Goal: Task Accomplishment & Management: Manage account settings

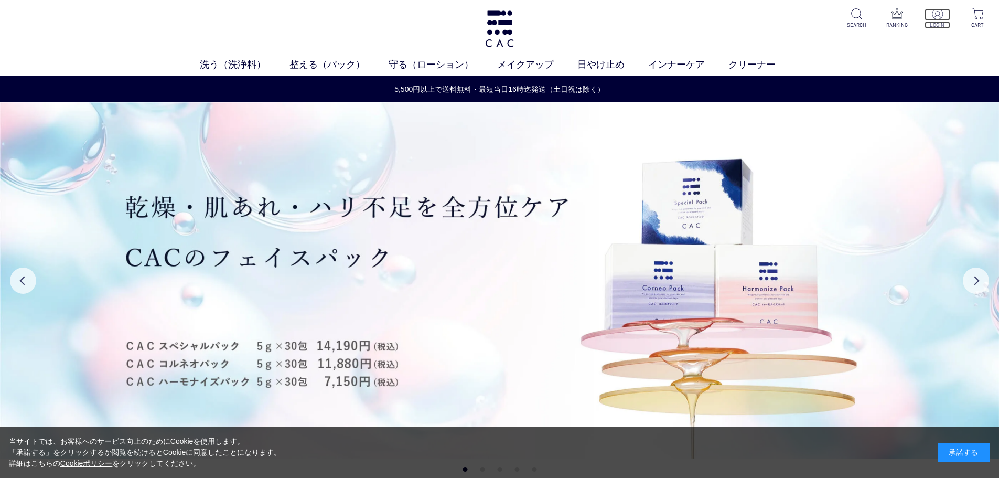
click at [938, 20] on p at bounding box center [937, 14] width 26 height 13
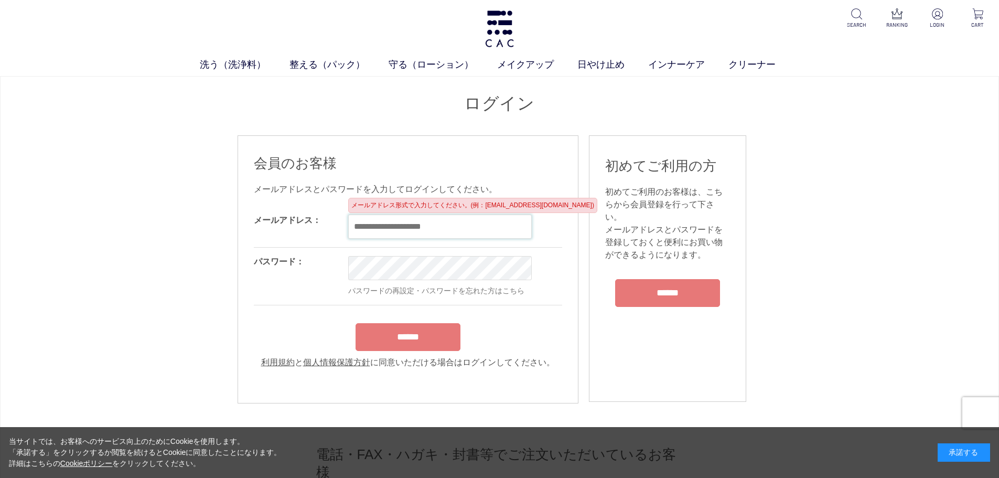
click at [408, 220] on input "email" at bounding box center [439, 226] width 183 height 24
type input "**********"
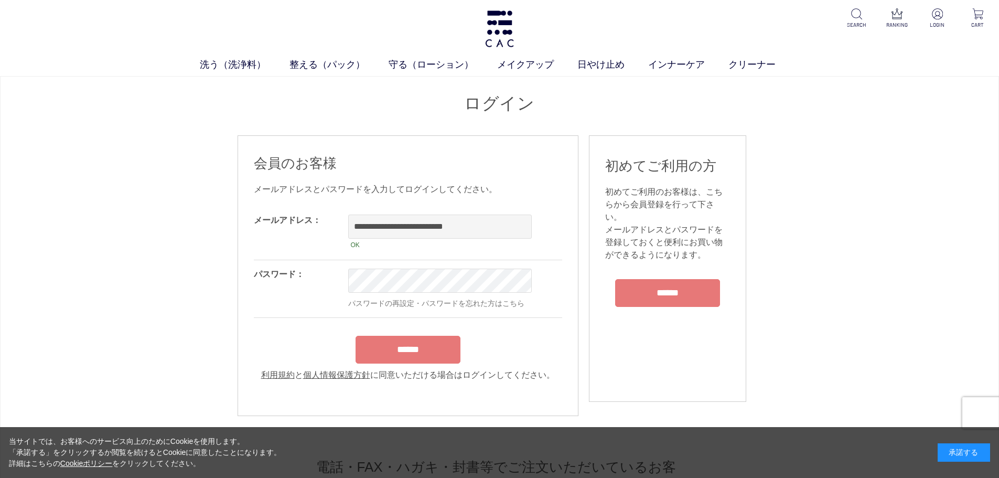
click at [397, 363] on input "******" at bounding box center [407, 349] width 105 height 28
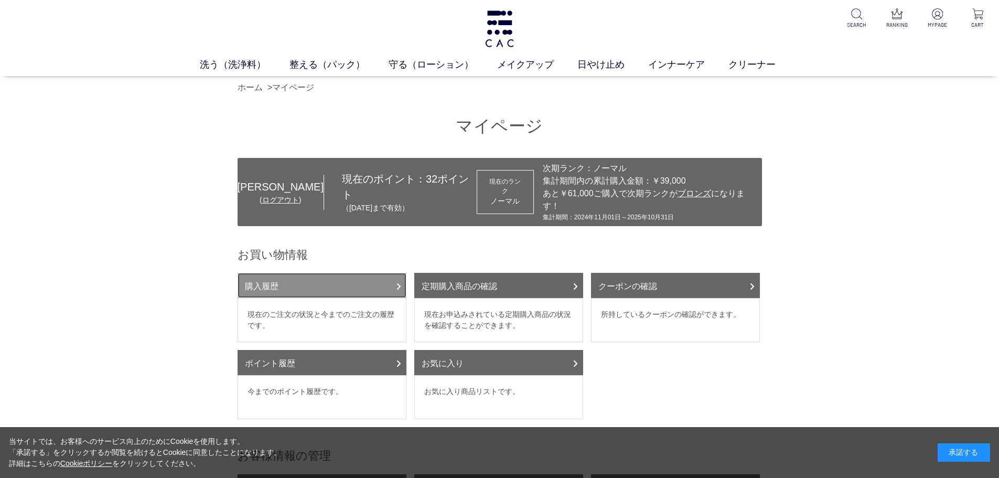
click at [294, 273] on link "購入履歴" at bounding box center [321, 285] width 169 height 25
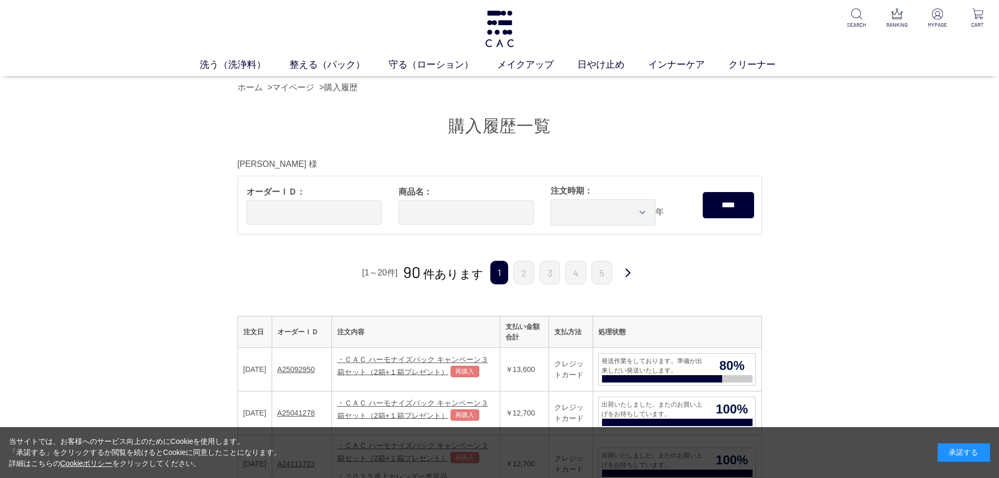
scroll to position [157, 0]
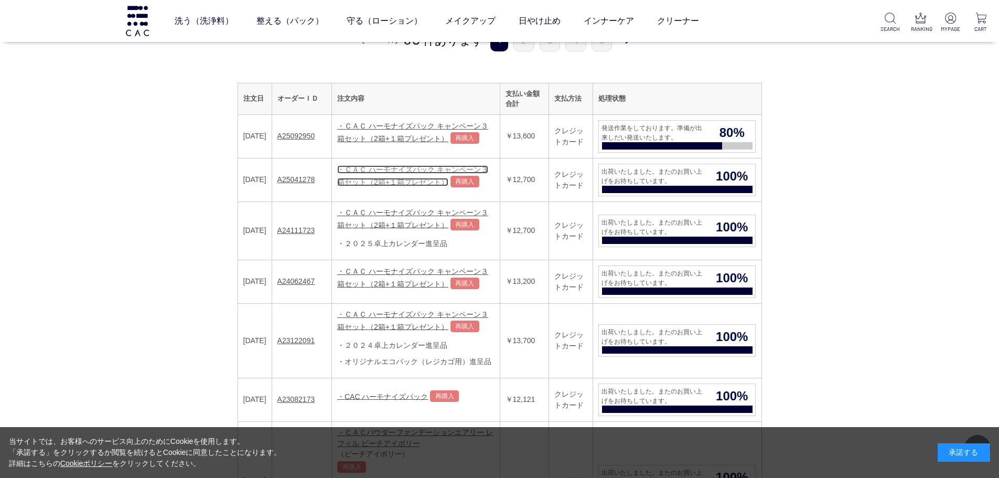
click at [386, 172] on link "・ＣＡＣ ハーモナイズパック キャンペーン３箱セット（2箱+１箱プレゼント）" at bounding box center [412, 175] width 151 height 21
click at [312, 181] on link "A25041278" at bounding box center [296, 179] width 38 height 8
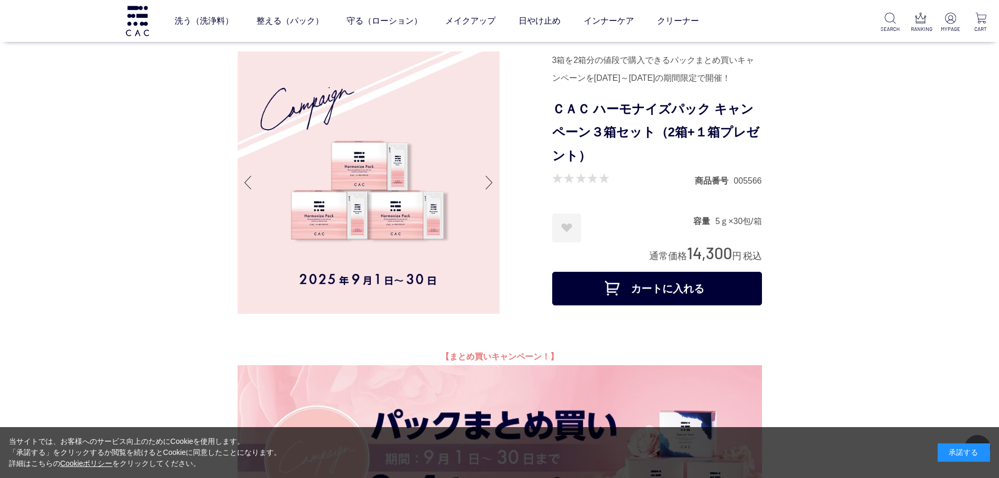
scroll to position [105, 0]
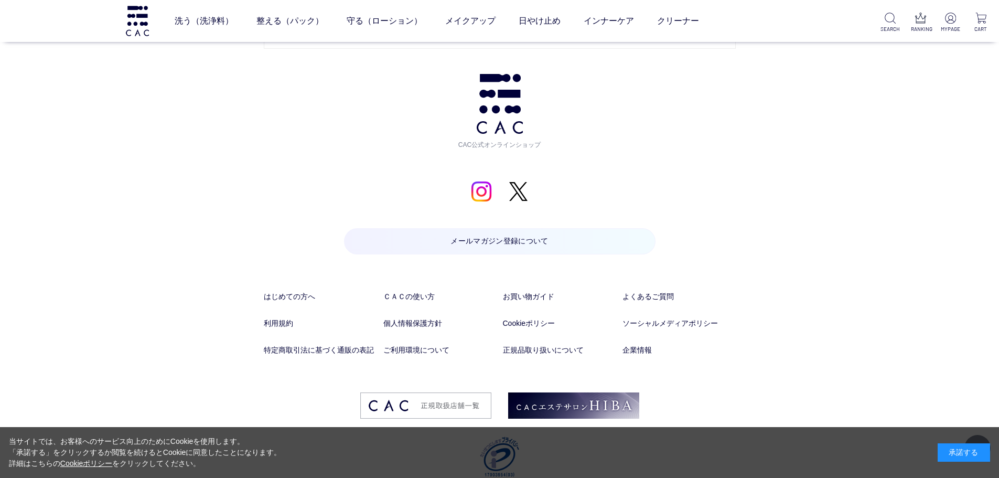
scroll to position [1579, 0]
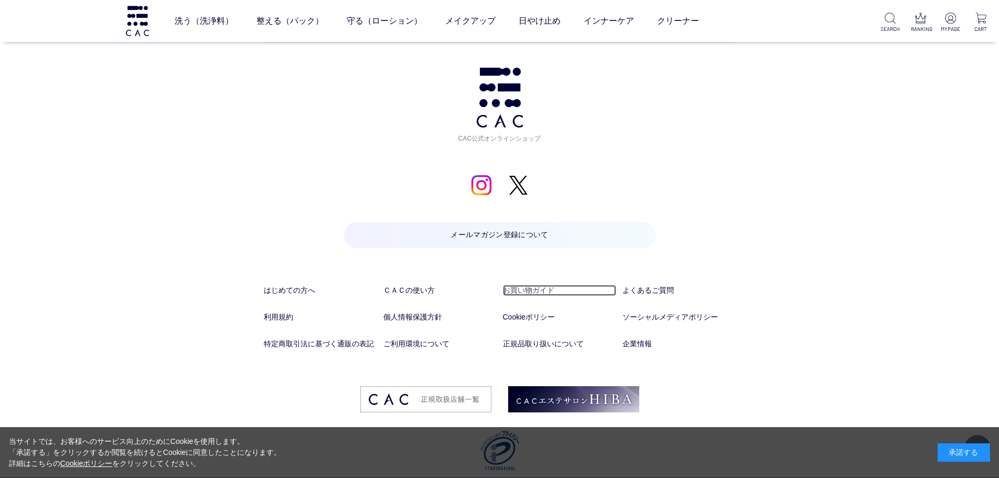
click at [532, 285] on link "お買い物ガイド" at bounding box center [559, 290] width 113 height 11
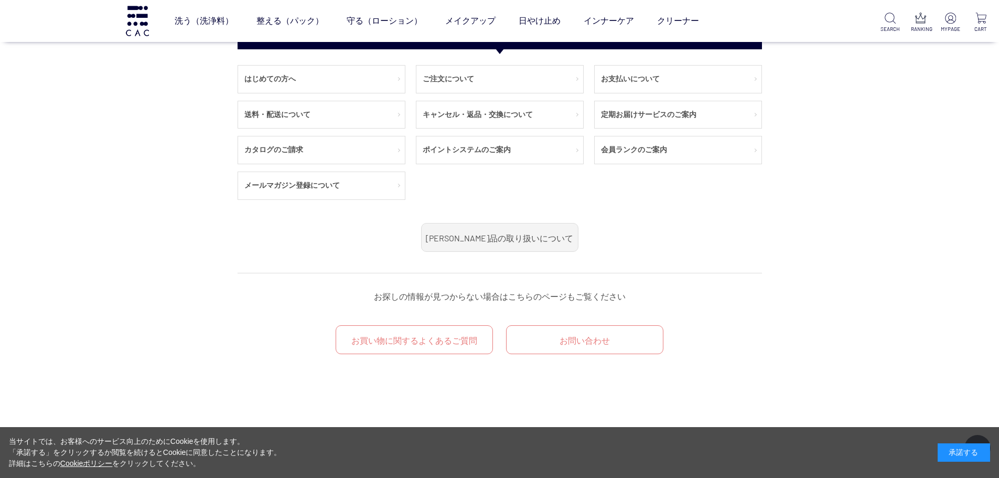
scroll to position [52, 0]
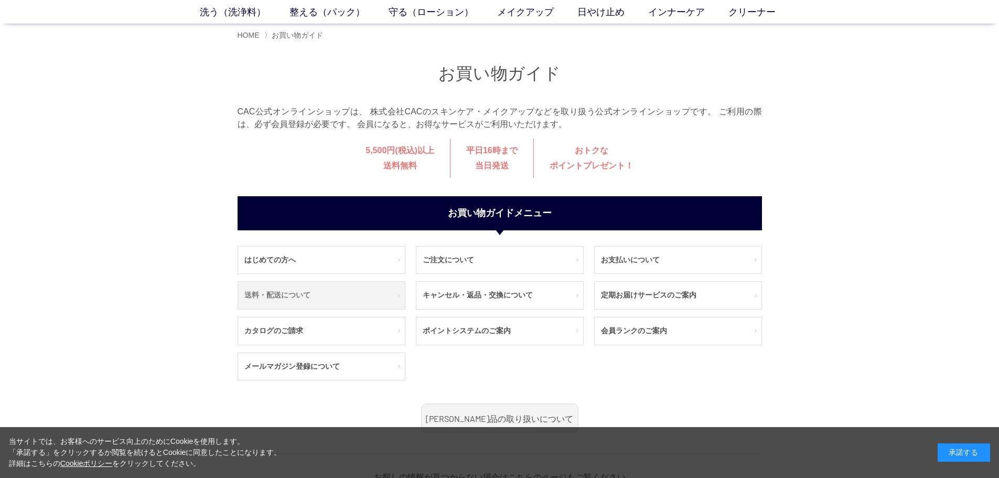
click at [291, 293] on link "送料・配送について" at bounding box center [321, 294] width 167 height 27
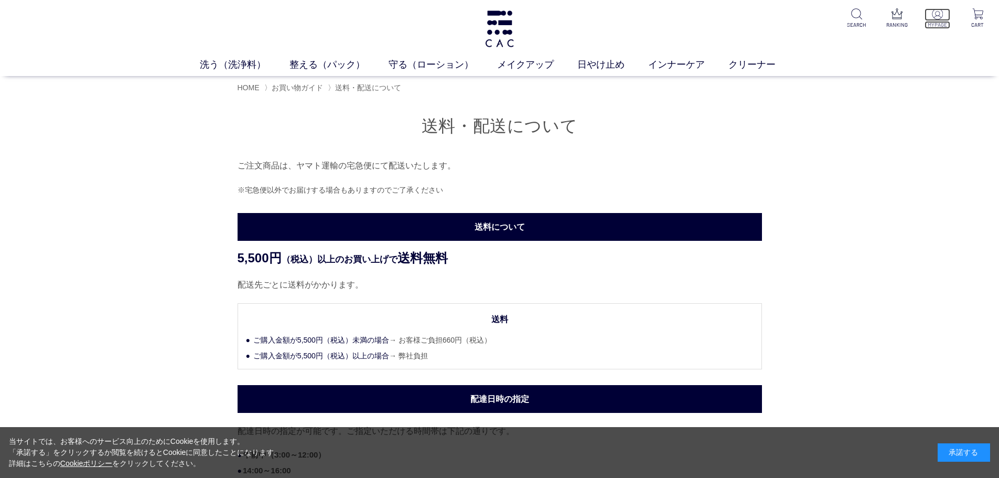
click at [933, 19] on p at bounding box center [937, 14] width 26 height 13
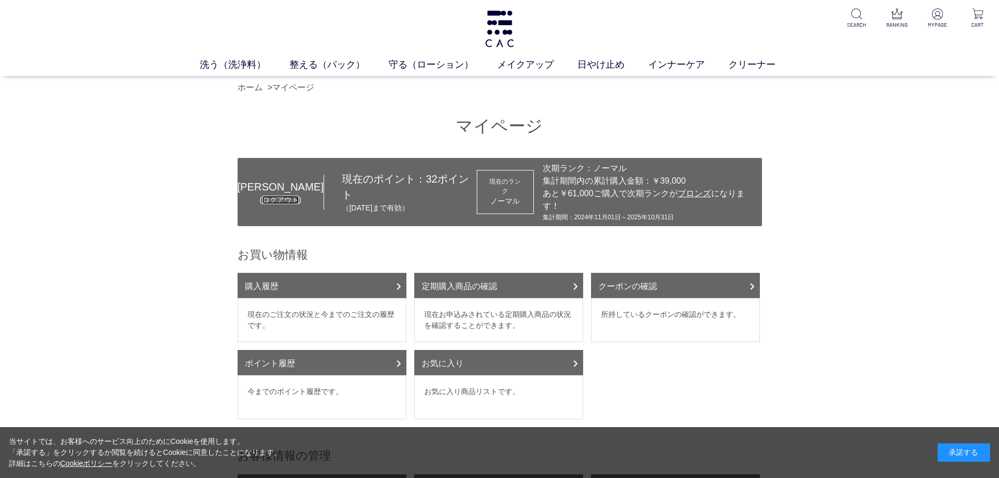
drag, startPoint x: 264, startPoint y: 192, endPoint x: 263, endPoint y: 205, distance: 13.1
click at [264, 196] on link "ログアウト" at bounding box center [280, 200] width 37 height 8
